Goal: Task Accomplishment & Management: Use online tool/utility

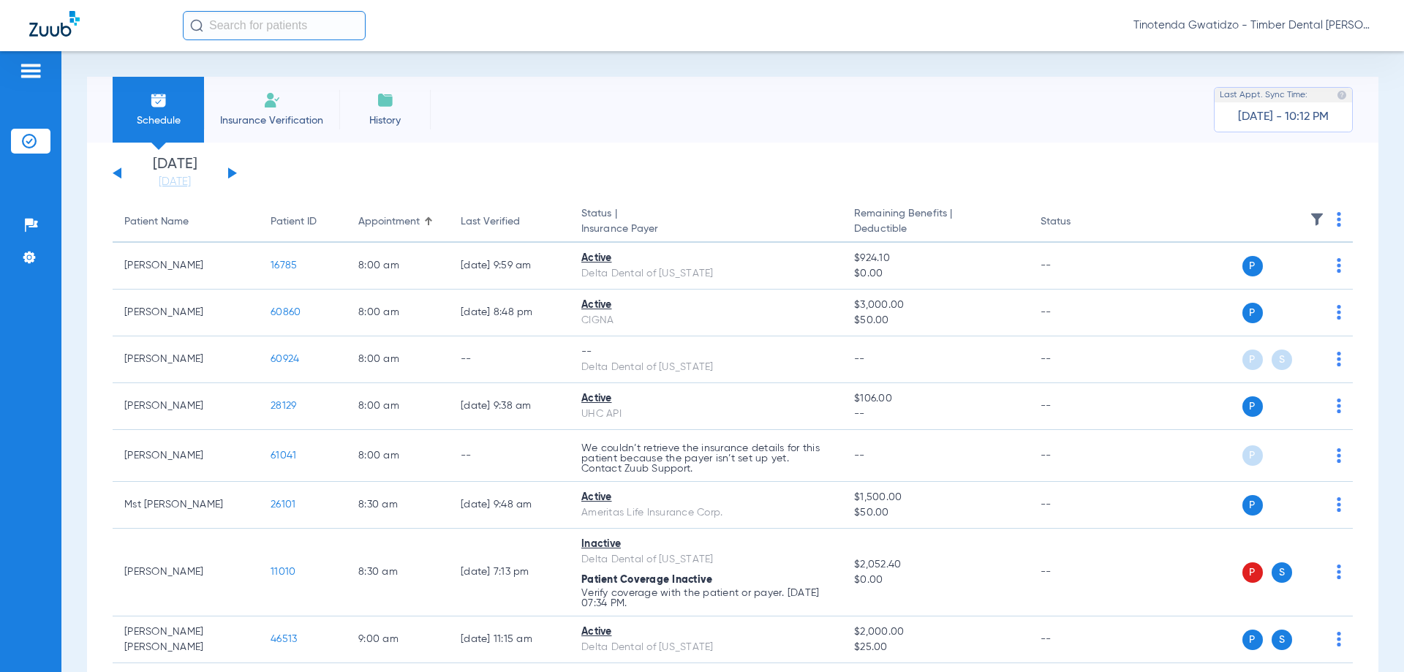
click at [233, 174] on button at bounding box center [232, 172] width 9 height 11
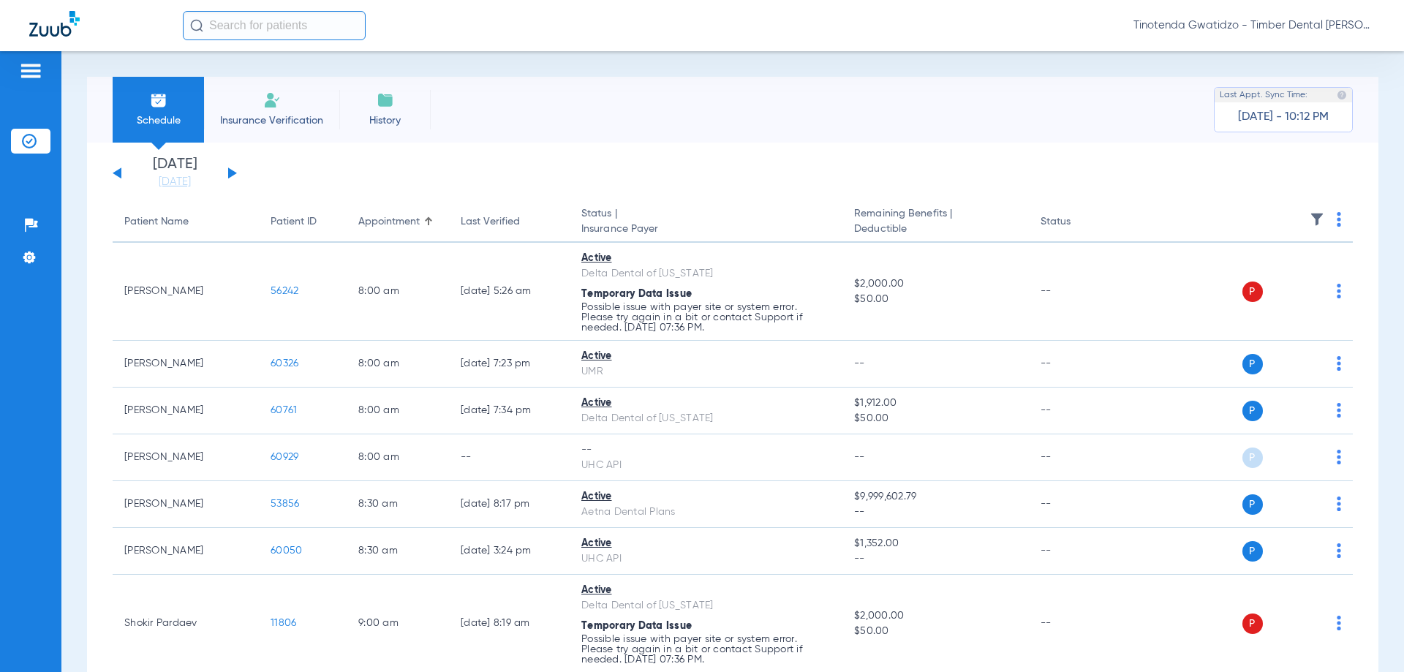
click at [233, 170] on button at bounding box center [232, 172] width 9 height 11
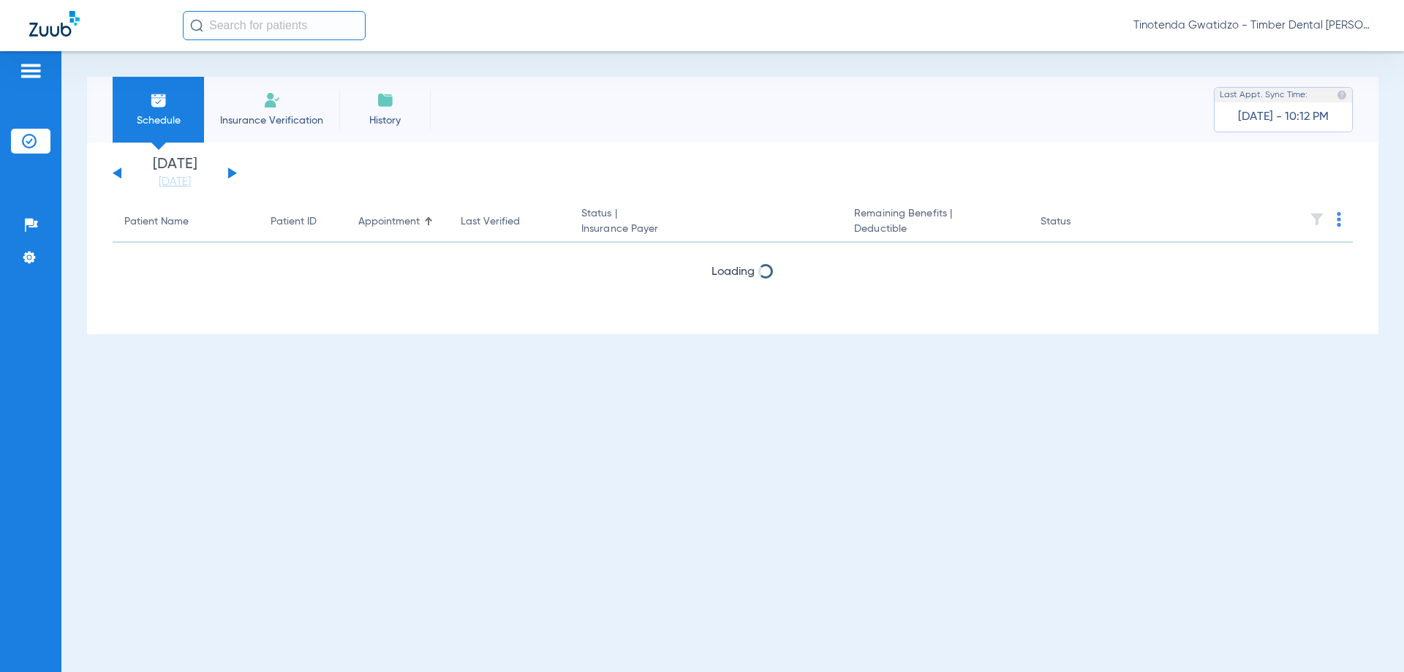
click at [233, 170] on button at bounding box center [232, 172] width 9 height 11
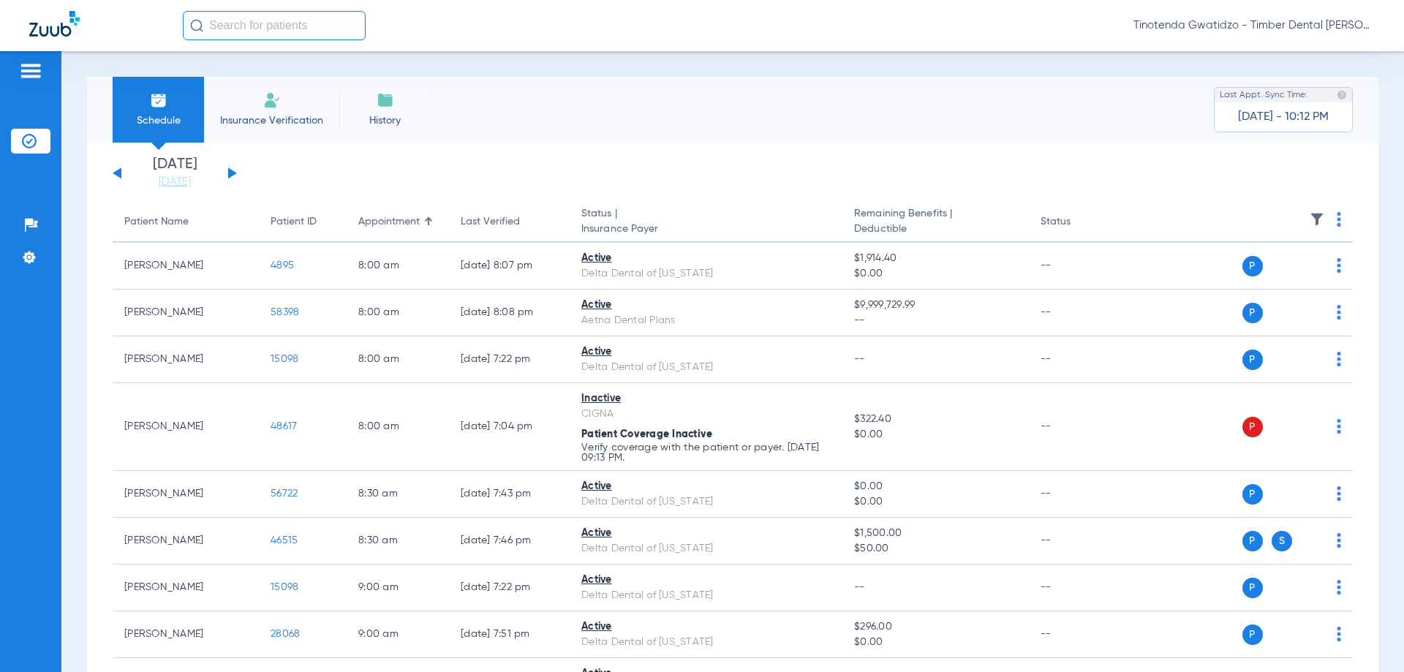
click at [1325, 223] on th at bounding box center [1240, 222] width 226 height 41
click at [1337, 227] on span at bounding box center [1339, 224] width 4 height 10
click at [1268, 278] on span "Verify All" at bounding box center [1271, 277] width 91 height 10
